Goal: Share content

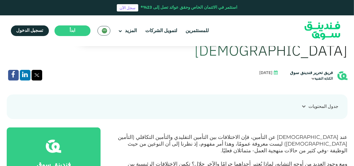
scroll to position [140, 0]
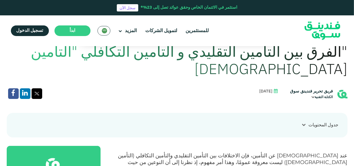
click at [11, 88] on icon at bounding box center [13, 93] width 11 height 11
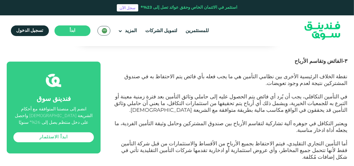
scroll to position [810, 0]
